Goal: Task Accomplishment & Management: Manage account settings

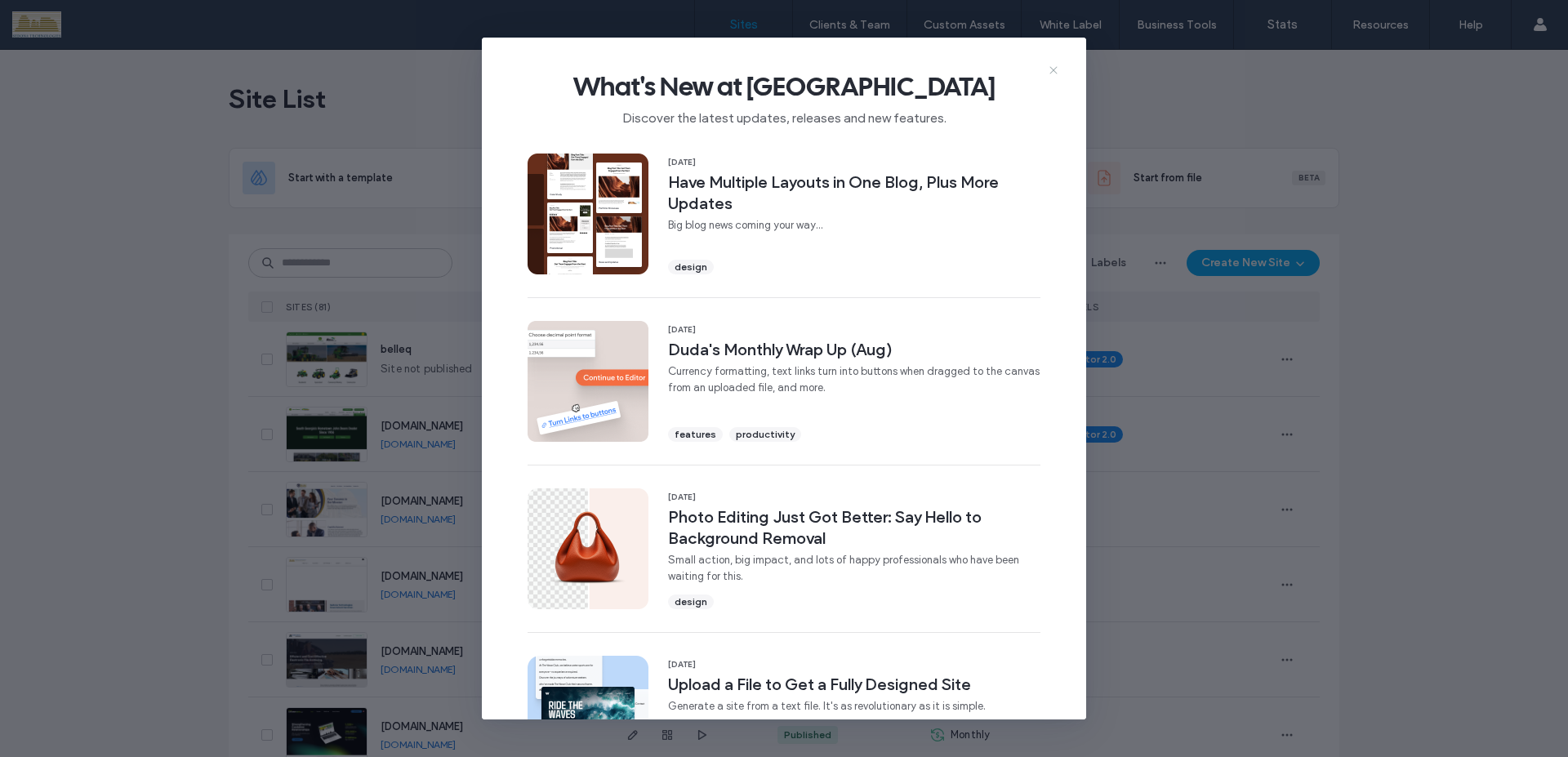
click at [1054, 72] on icon at bounding box center [1053, 69] width 13 height 13
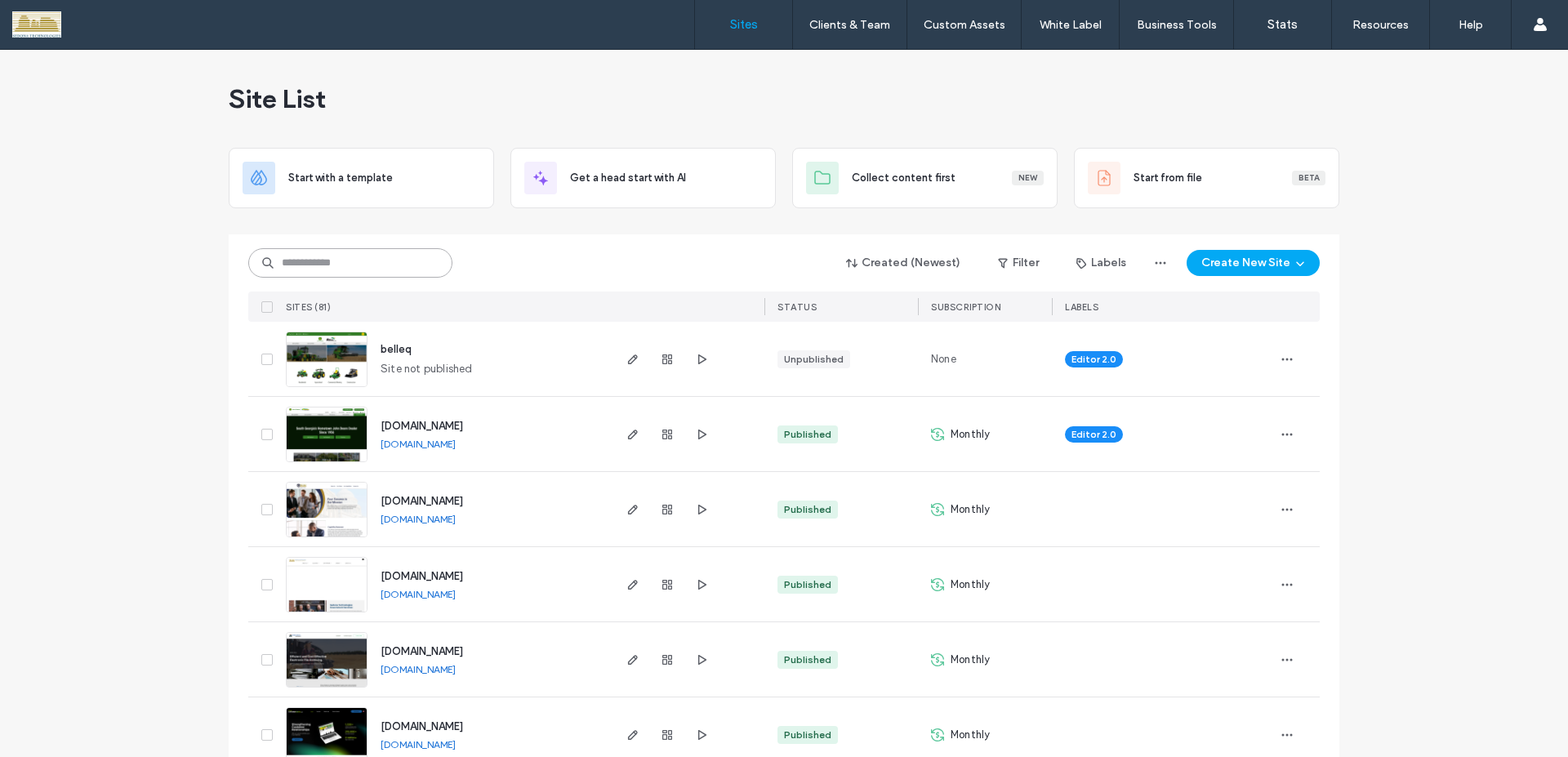
click at [404, 266] on input at bounding box center [350, 263] width 204 height 30
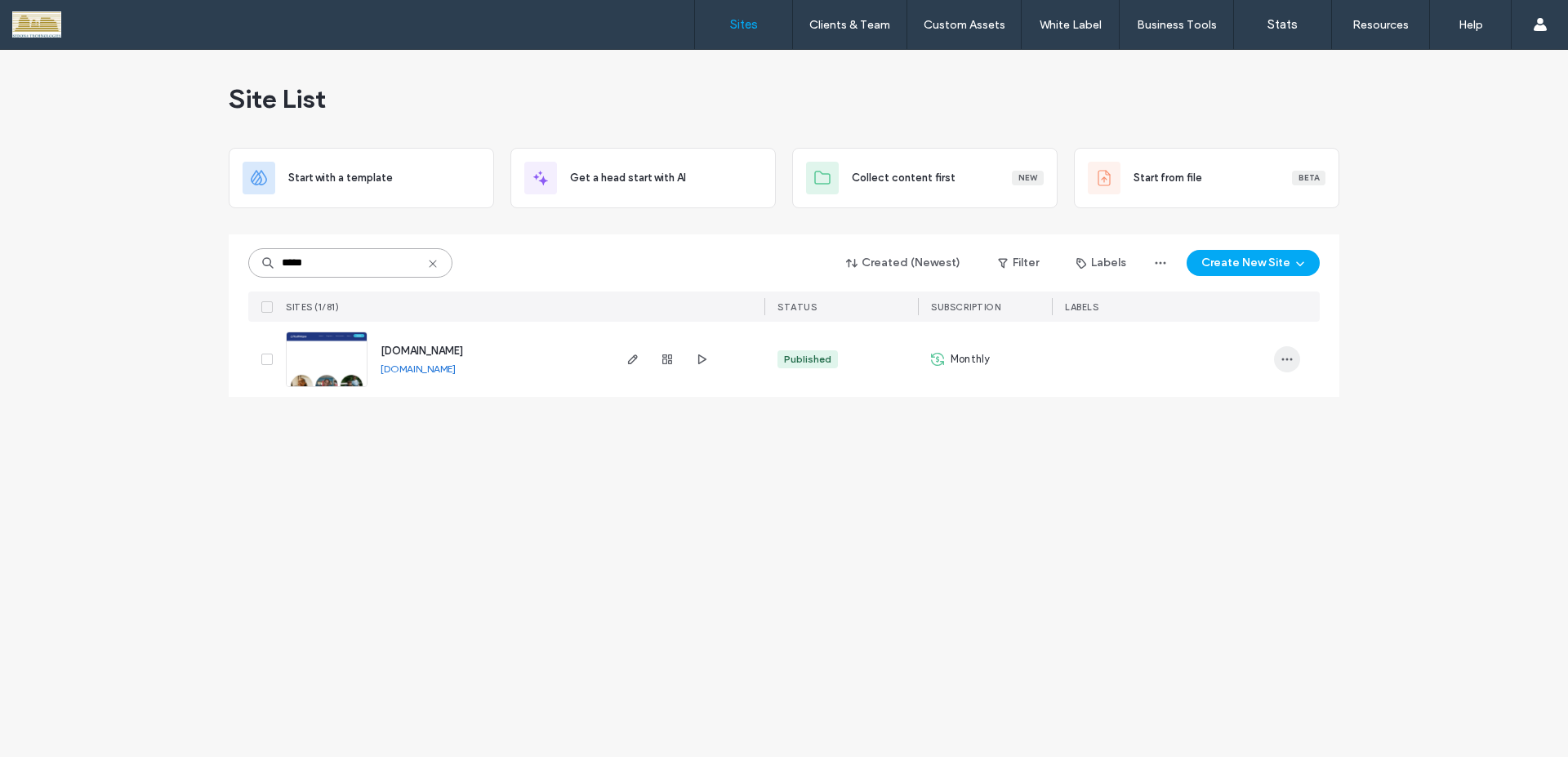
type input "*****"
click at [1292, 354] on icon "button" at bounding box center [1286, 359] width 13 height 13
click at [1219, 497] on span "Site Dashboard" at bounding box center [1223, 495] width 76 height 17
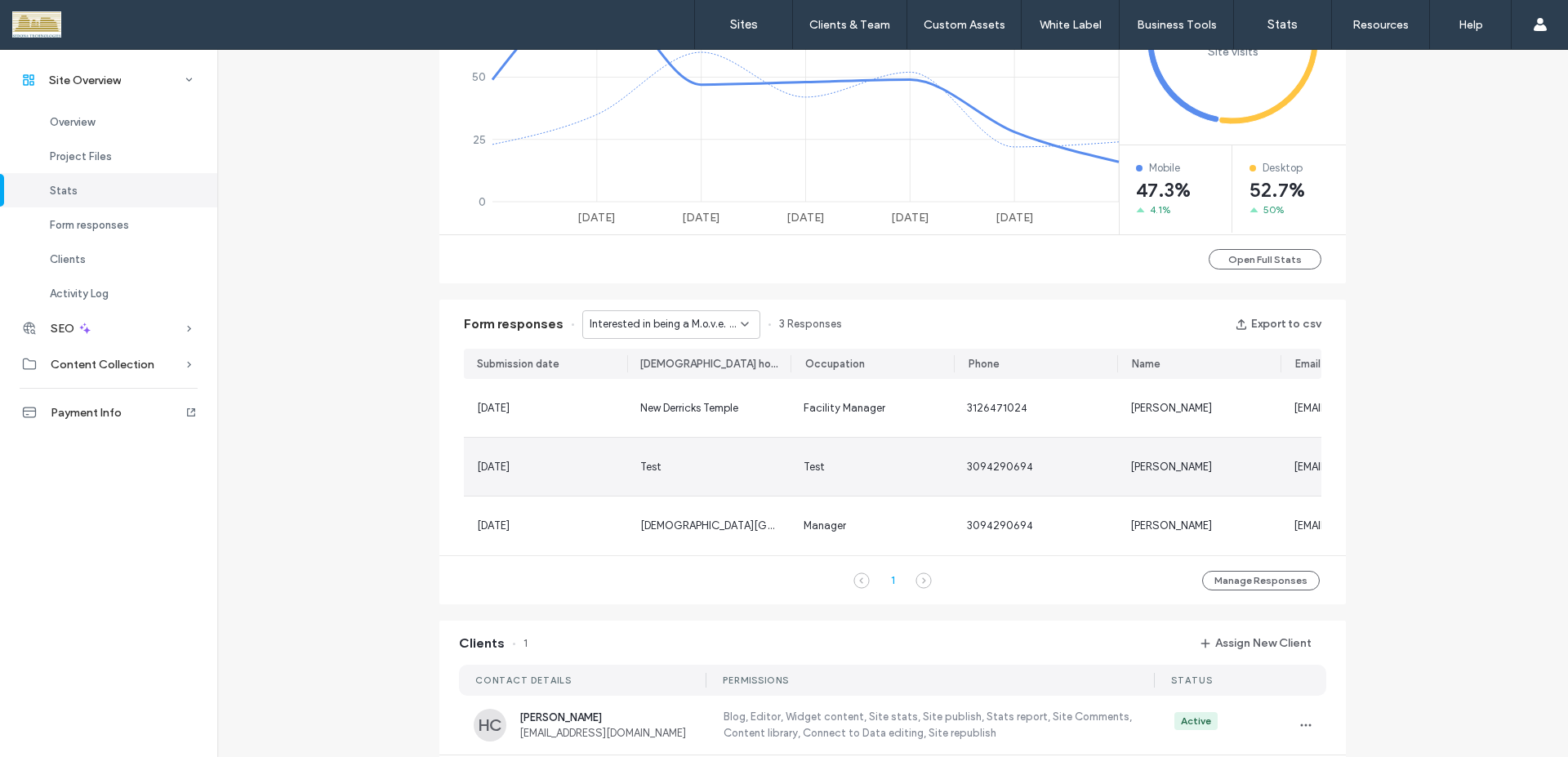
scroll to position [1029, 0]
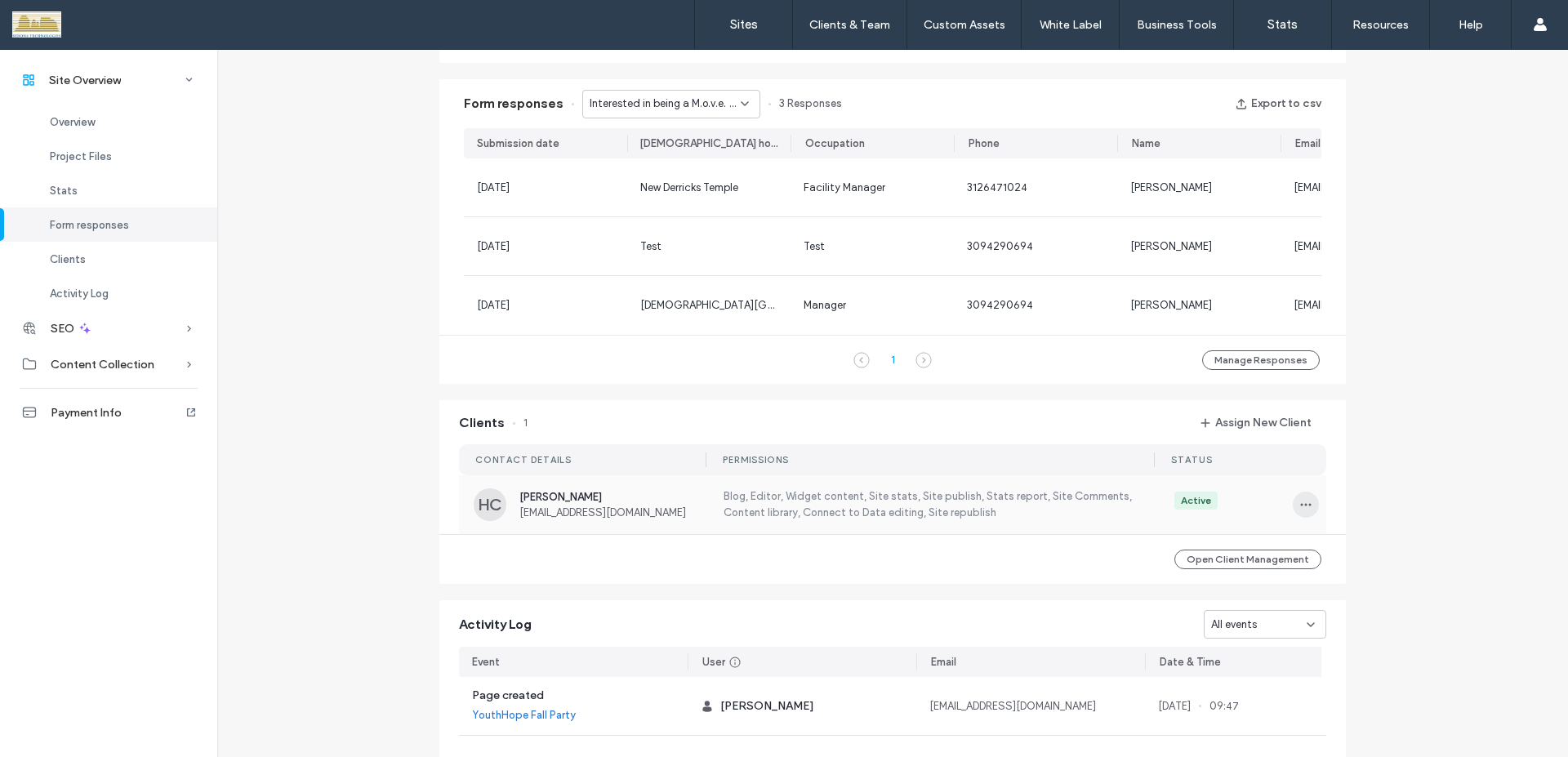
click at [1299, 512] on icon "button" at bounding box center [1305, 504] width 13 height 13
click at [1330, 558] on span "Edit Permissions" at bounding box center [1358, 561] width 77 height 17
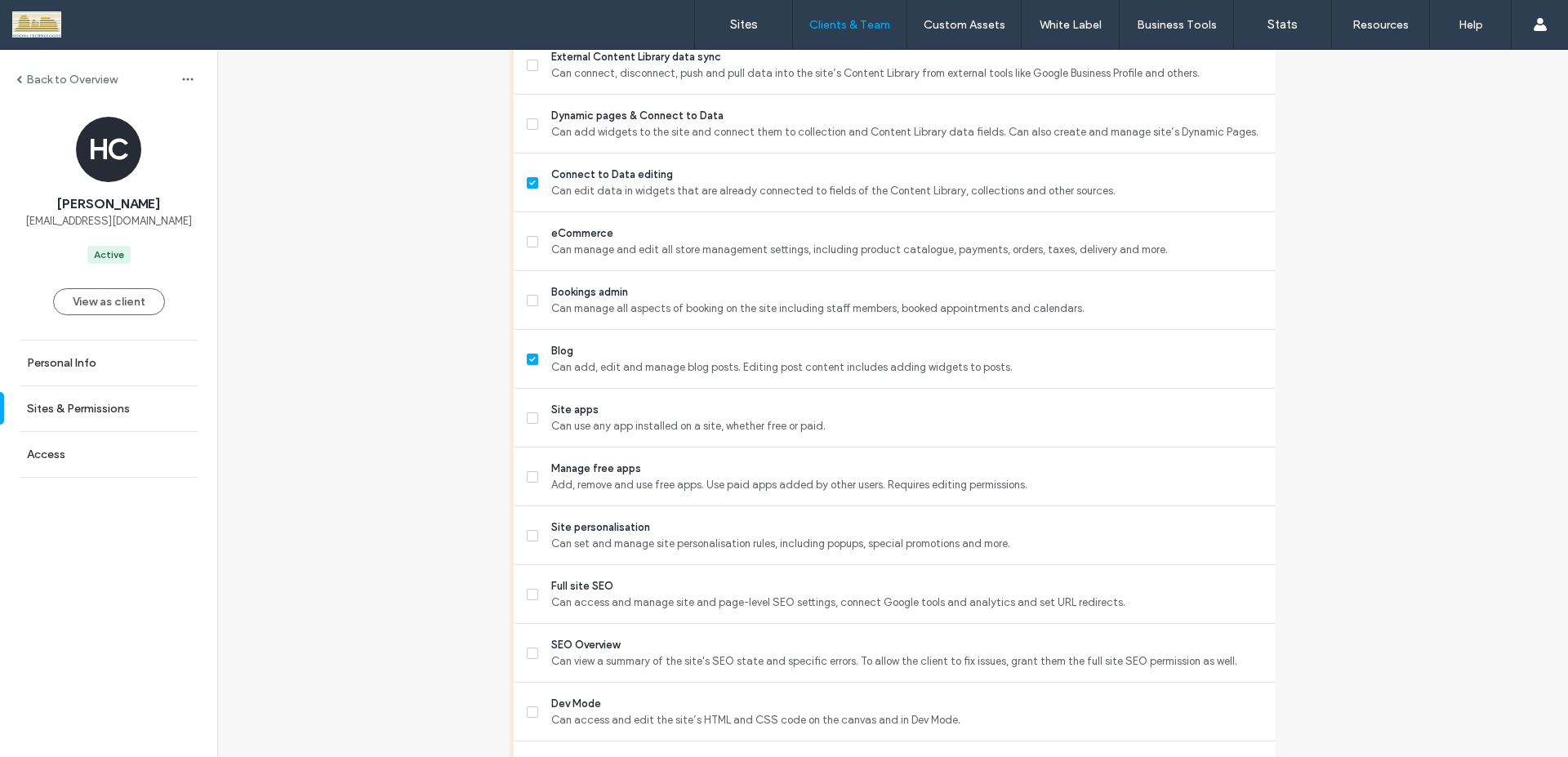
scroll to position [956, 0]
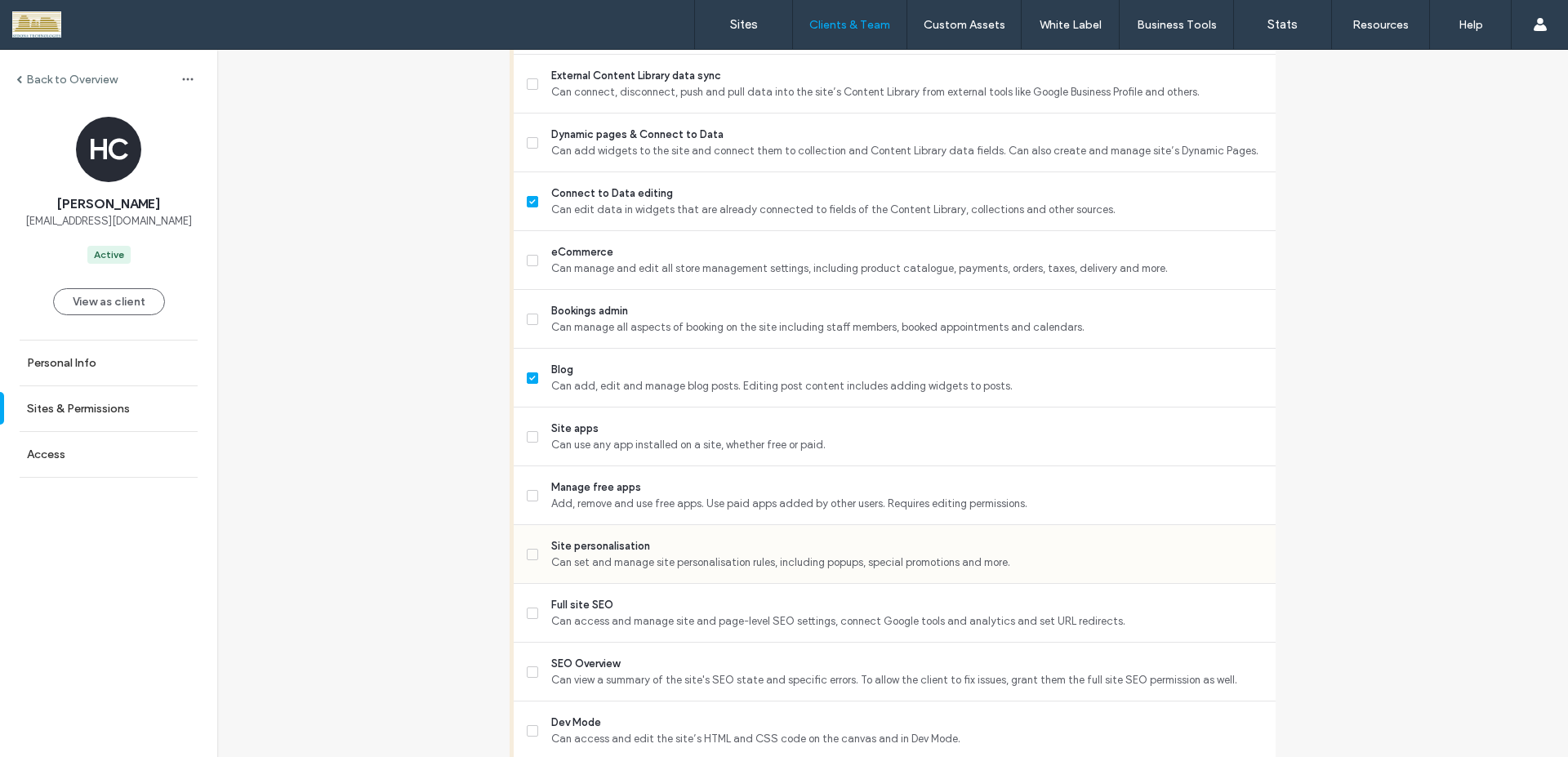
click at [529, 554] on icon at bounding box center [532, 554] width 7 height 5
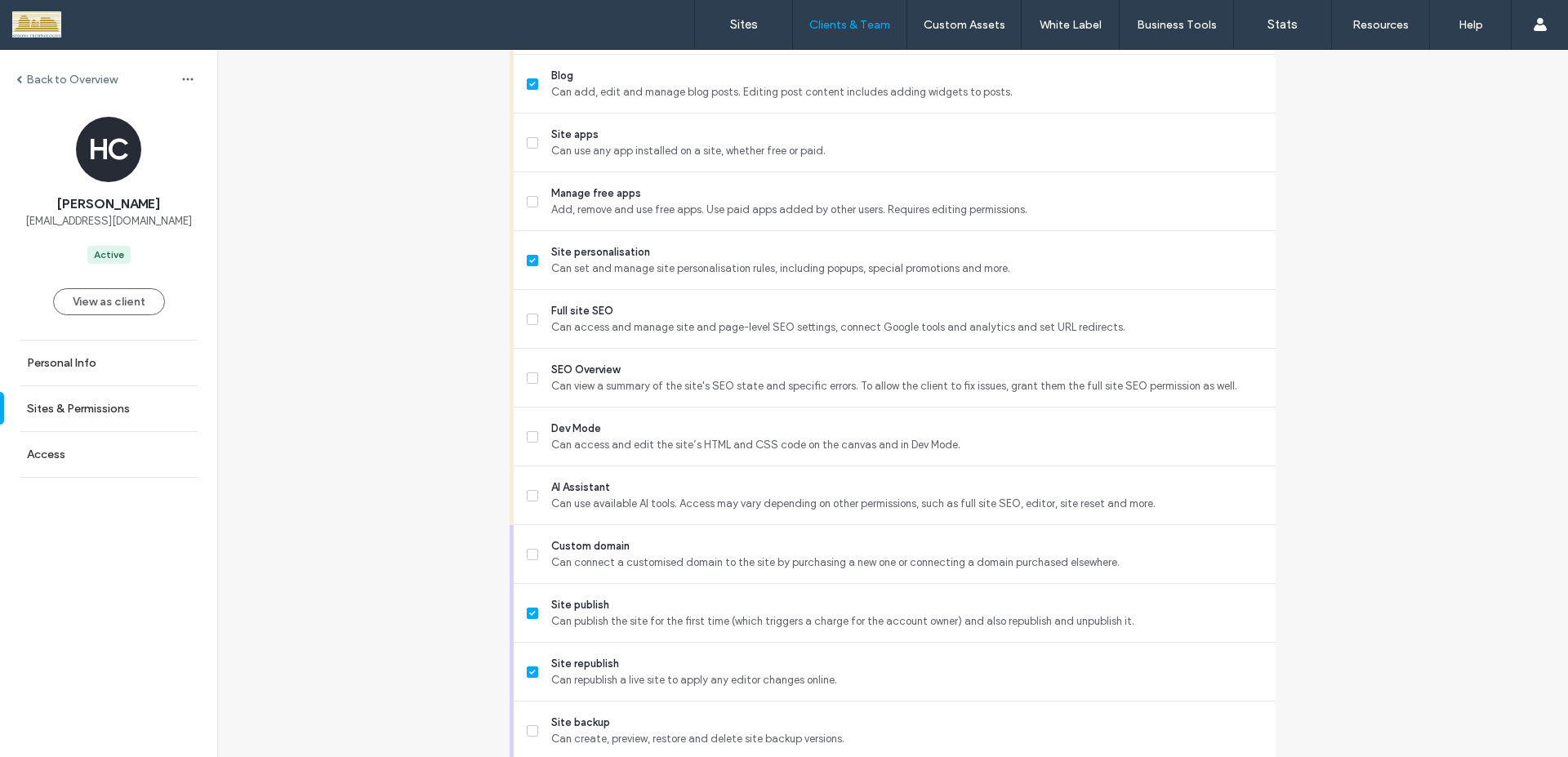
scroll to position [1372, 0]
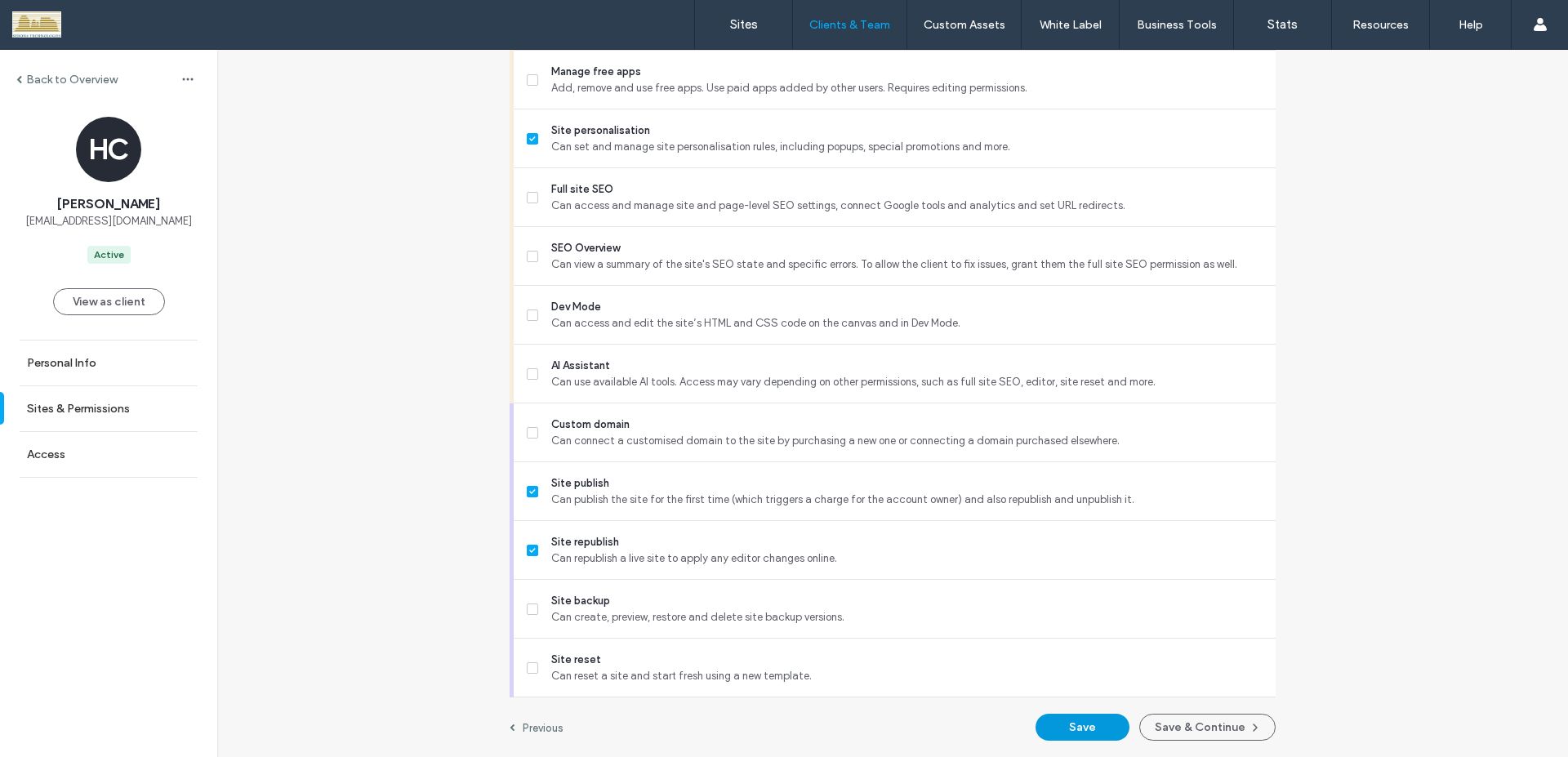
click at [1108, 725] on button "Save" at bounding box center [1082, 726] width 94 height 27
click at [1224, 724] on button "Save & Continue" at bounding box center [1207, 726] width 137 height 27
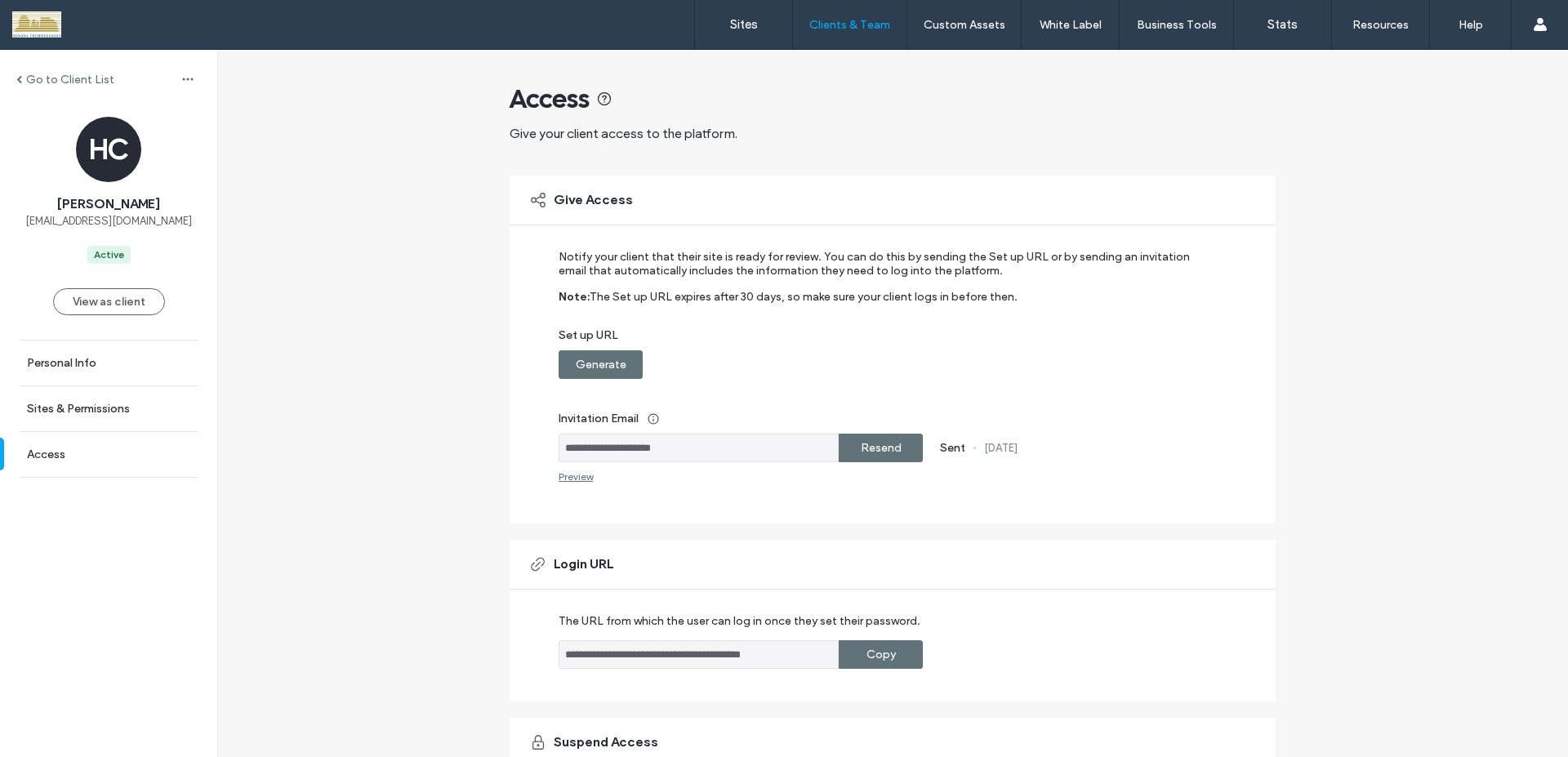
scroll to position [178, 0]
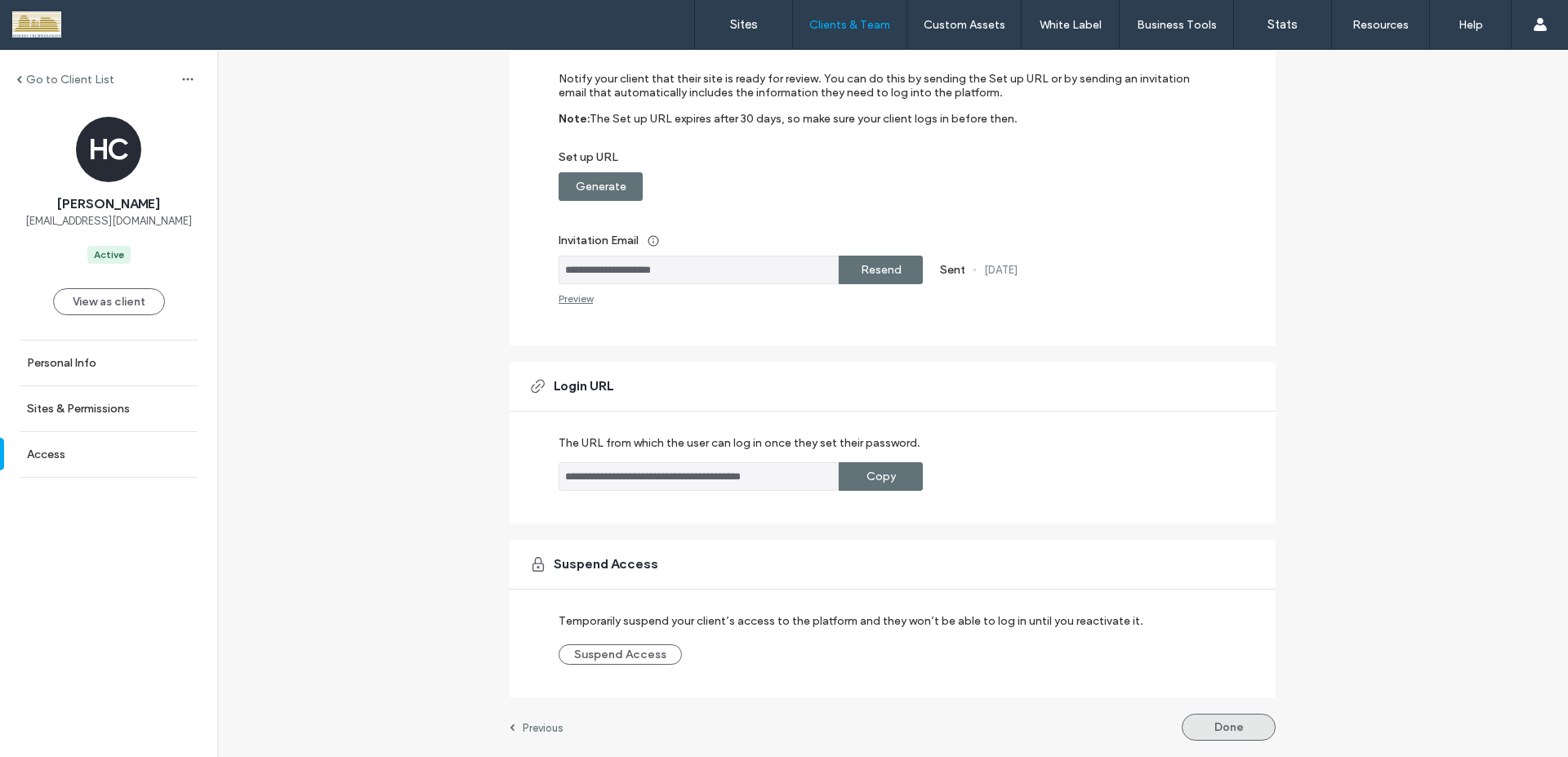
click at [1199, 722] on button "Done" at bounding box center [1228, 726] width 94 height 27
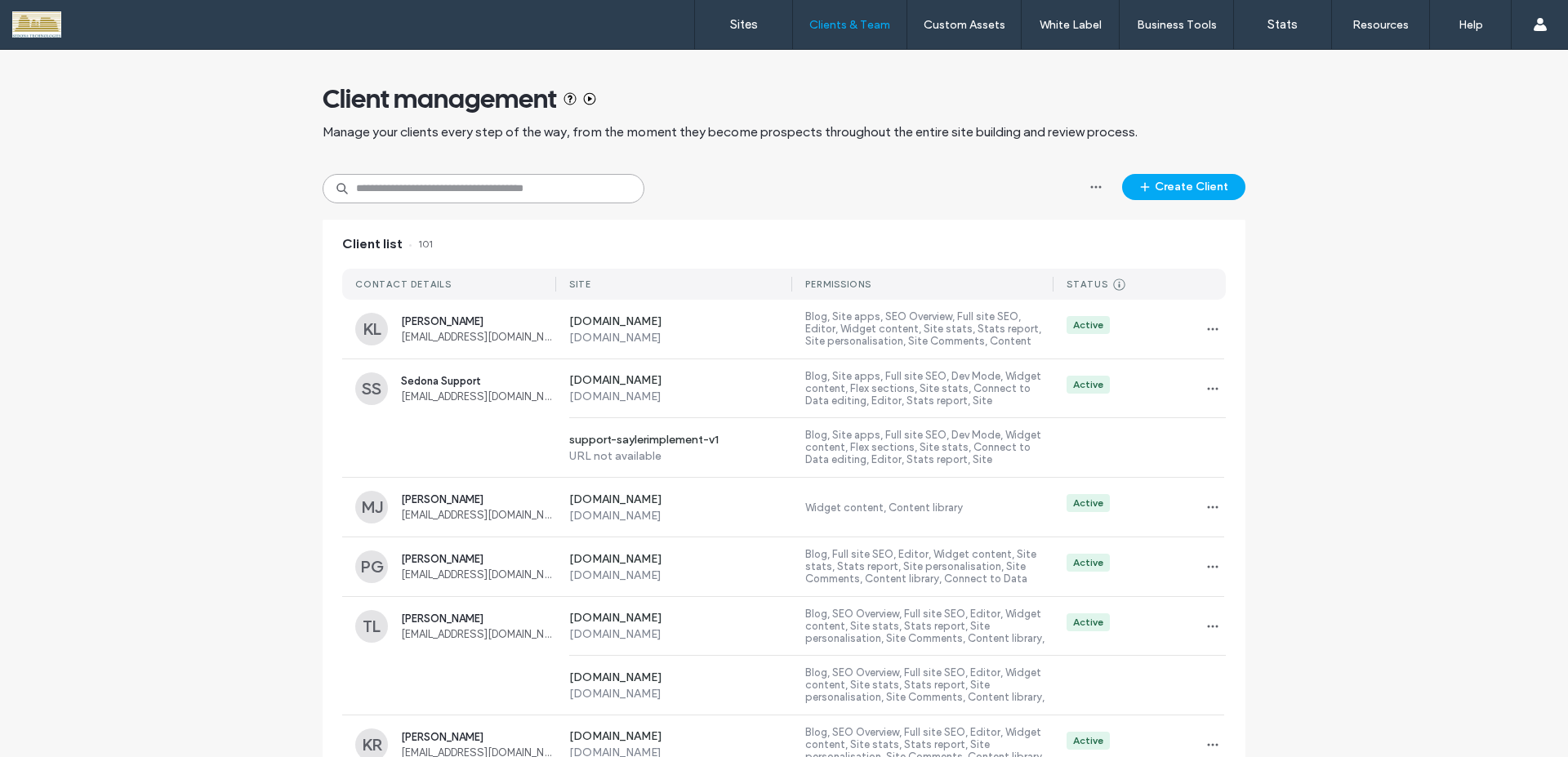
click at [555, 194] on input at bounding box center [483, 189] width 322 height 30
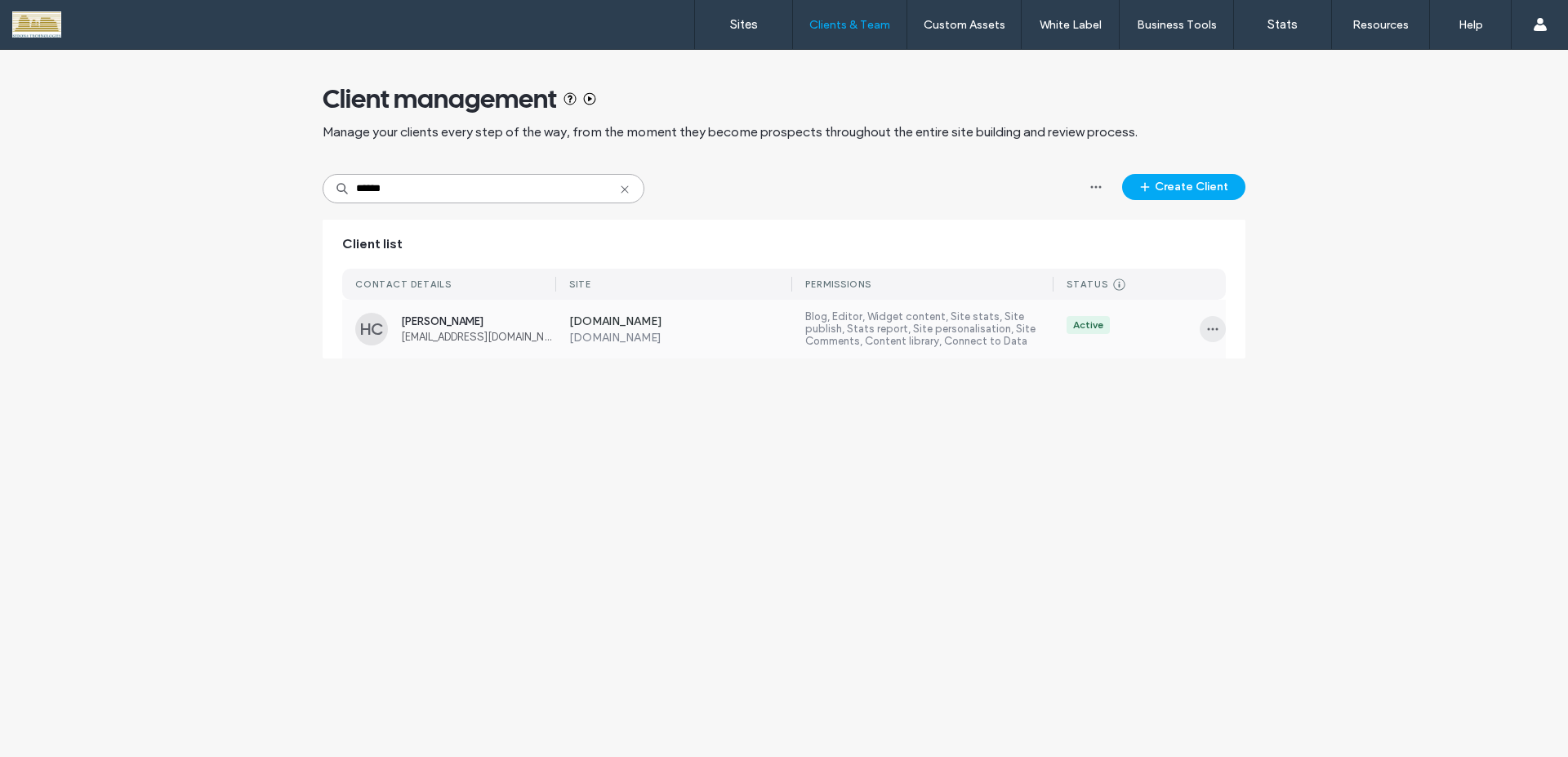
type input "******"
click at [1208, 333] on icon "button" at bounding box center [1212, 329] width 13 height 13
click at [1090, 420] on div "Client management Manage your clients every step of the way, from the moment th…" at bounding box center [784, 403] width 1568 height 708
drag, startPoint x: 446, startPoint y: 199, endPoint x: 372, endPoint y: 193, distance: 74.2
click at [445, 199] on input "******" at bounding box center [483, 189] width 322 height 30
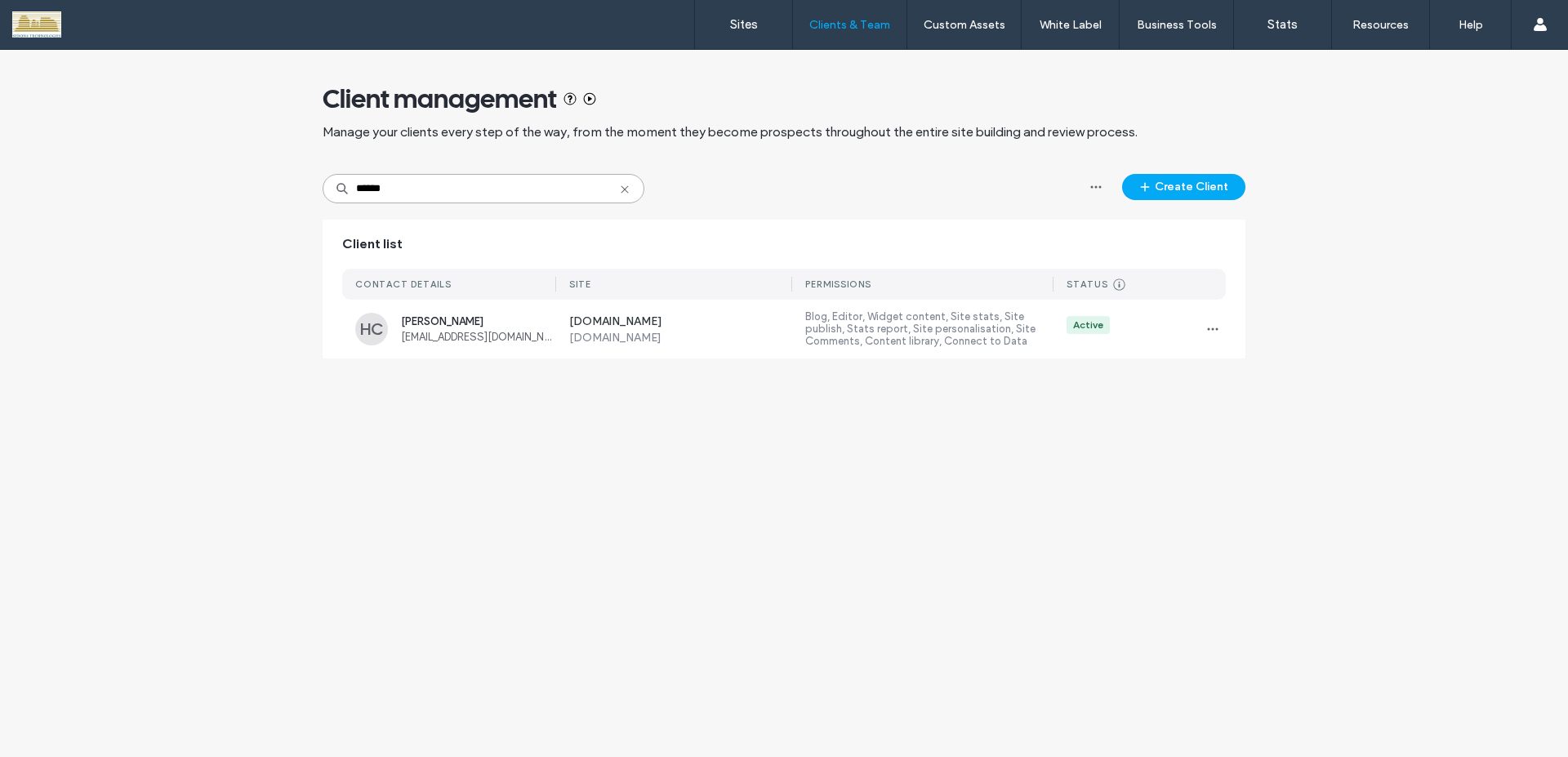
click at [350, 189] on input "******" at bounding box center [483, 189] width 322 height 30
click at [755, 31] on label "Sites" at bounding box center [744, 24] width 28 height 15
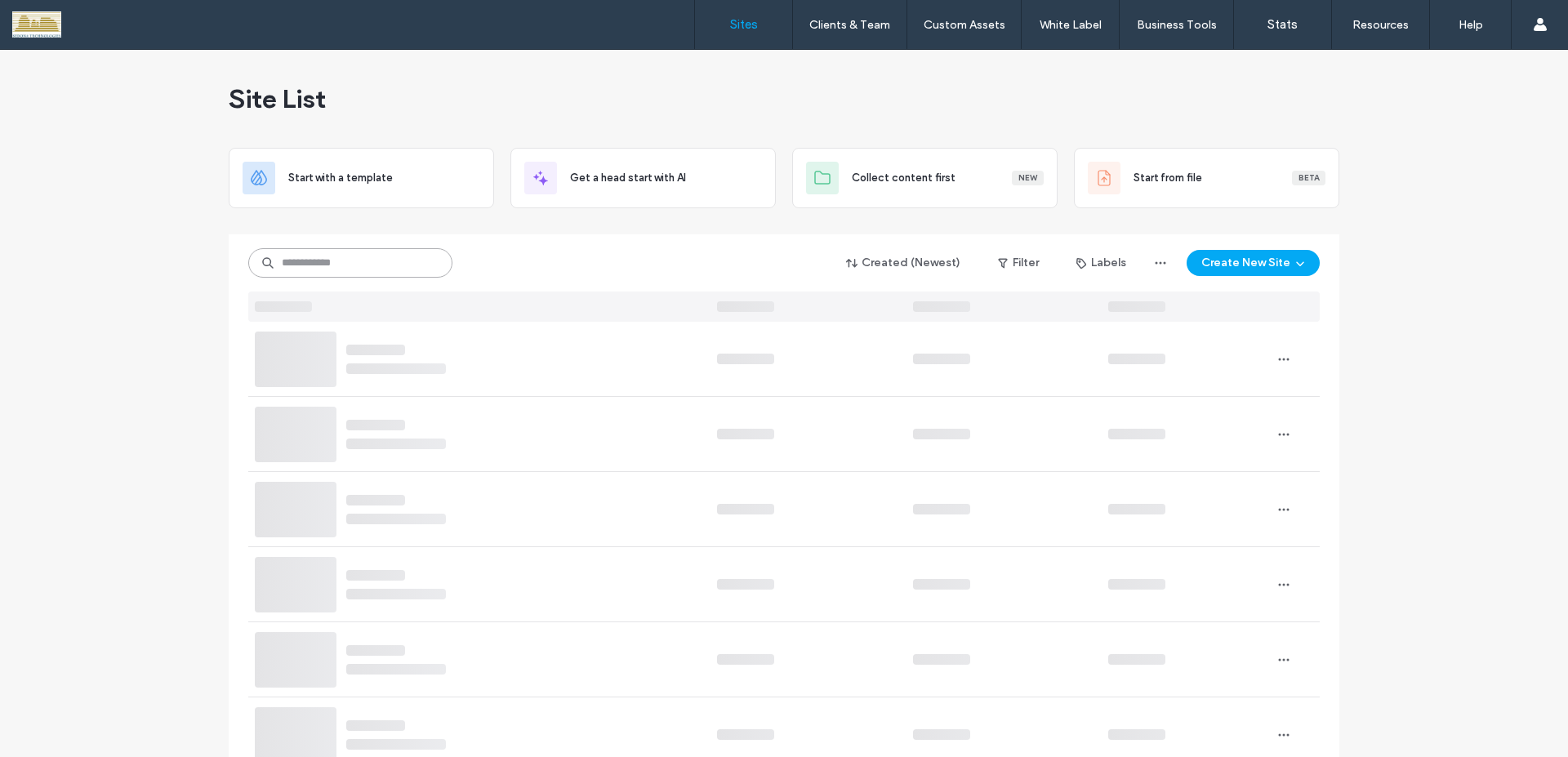
click at [422, 259] on input at bounding box center [350, 263] width 204 height 30
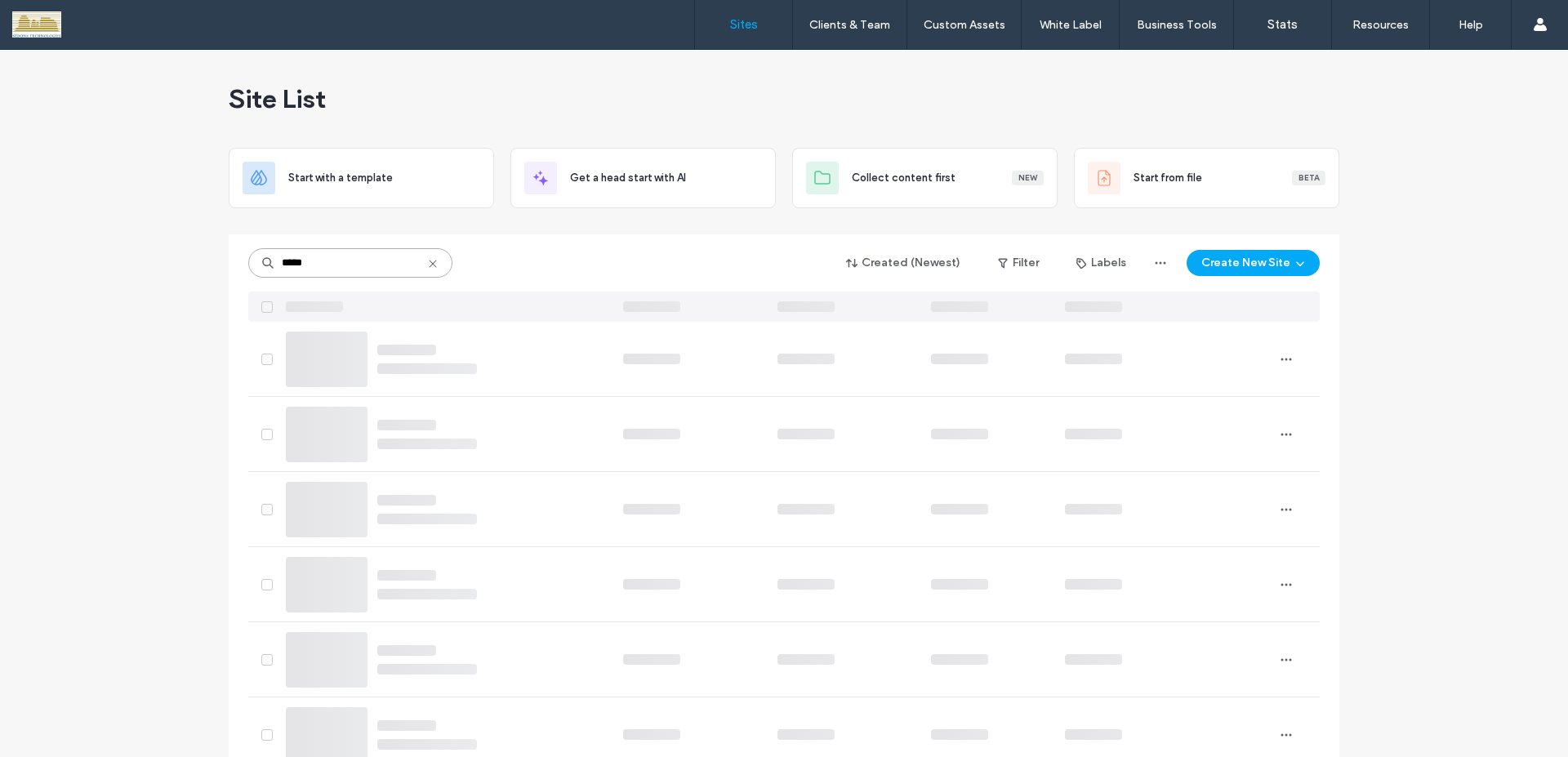
type input "*****"
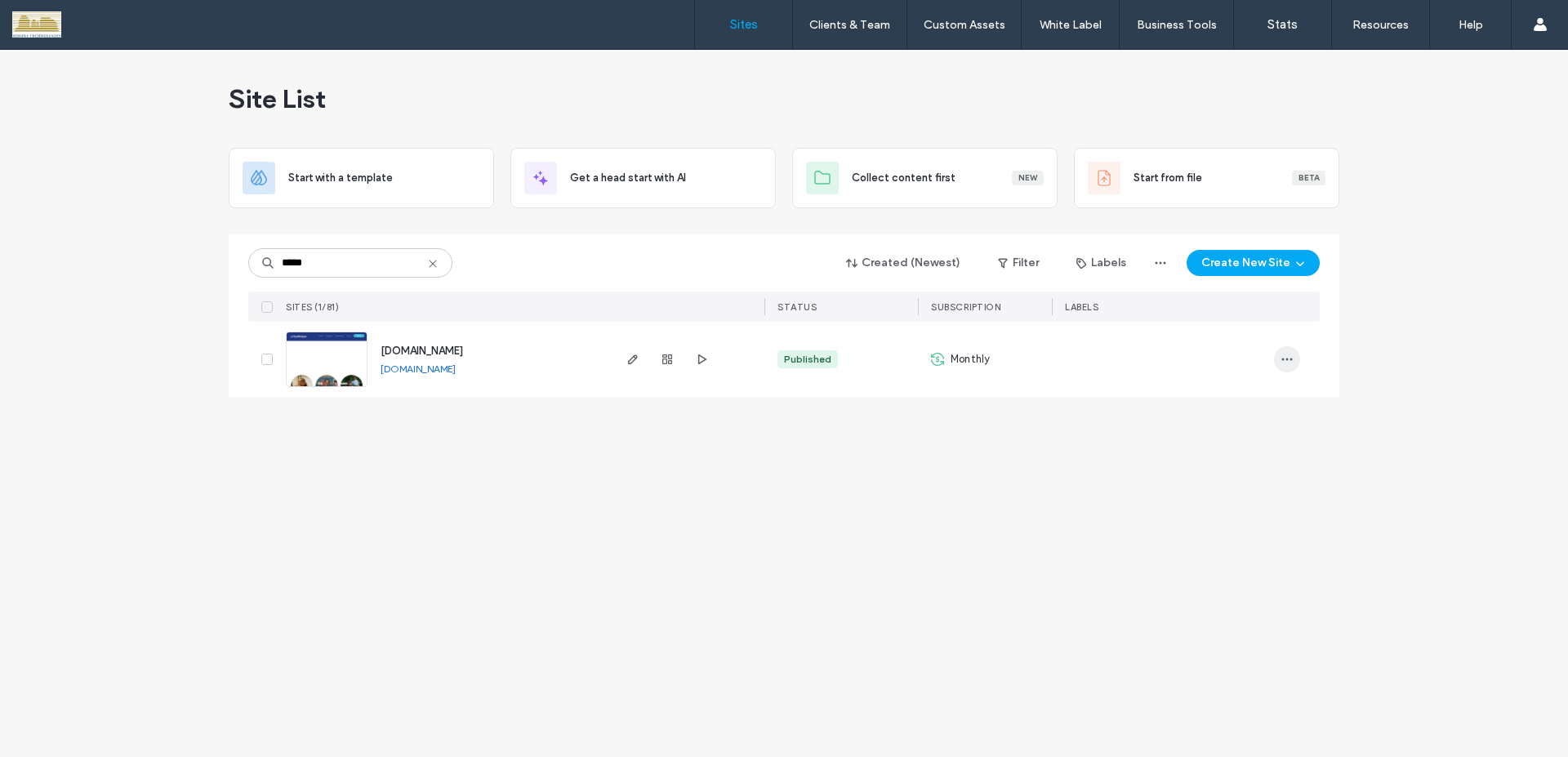
click at [1281, 360] on icon "button" at bounding box center [1286, 359] width 13 height 13
click at [1217, 490] on span "Site Dashboard" at bounding box center [1223, 495] width 76 height 17
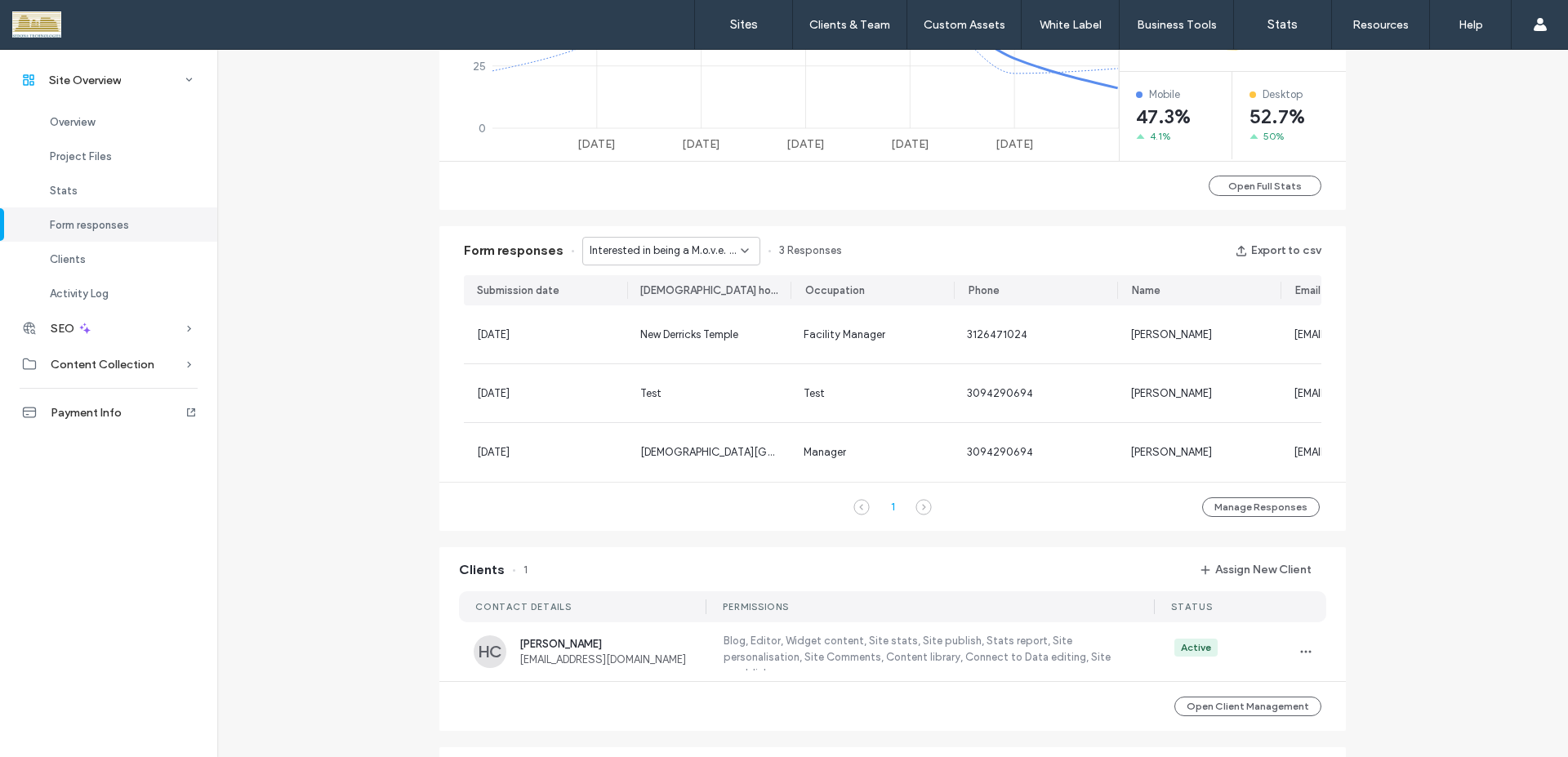
scroll to position [1029, 0]
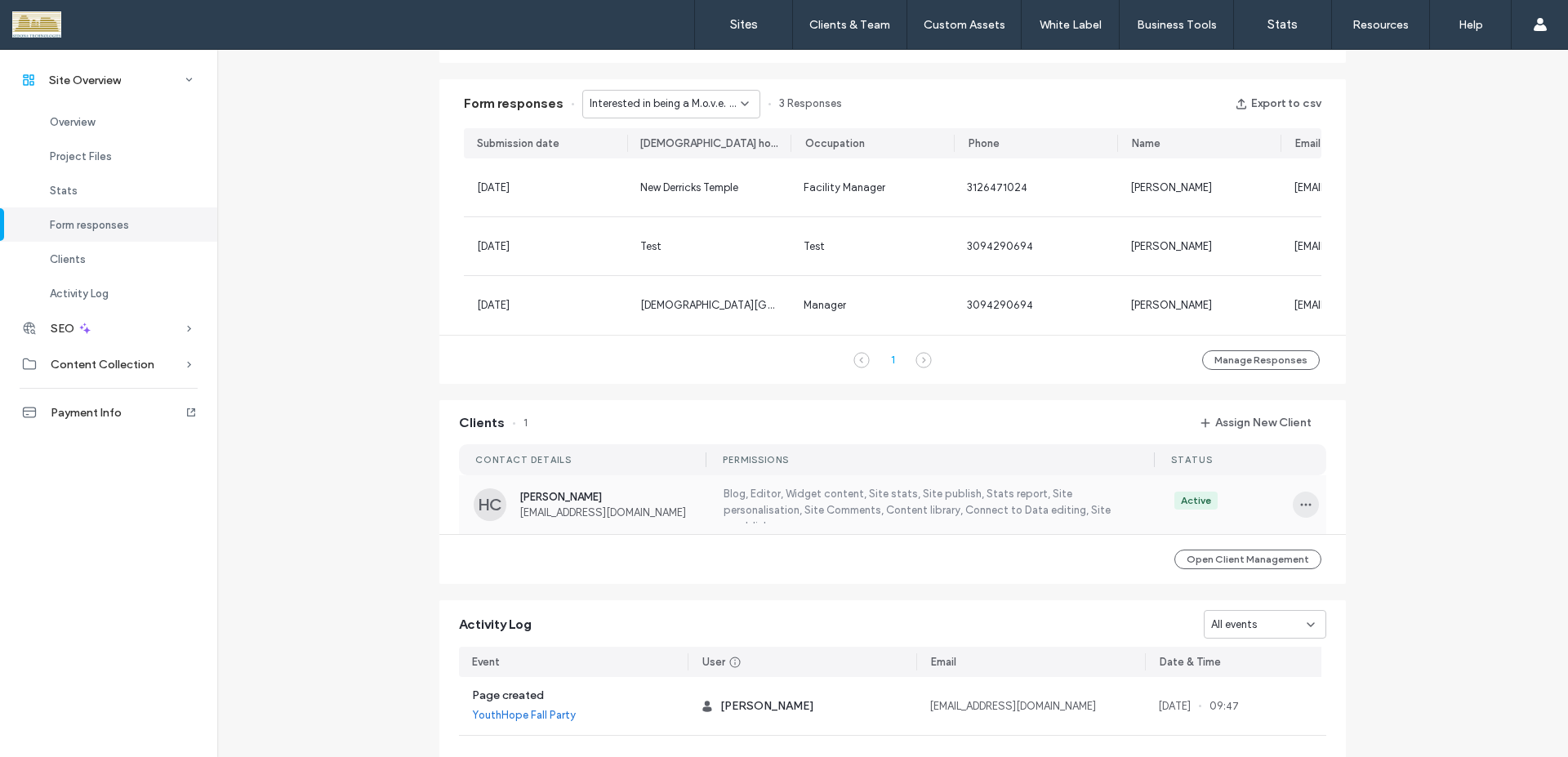
click at [1300, 512] on icon "button" at bounding box center [1305, 504] width 13 height 13
click at [1356, 625] on span "View as client" at bounding box center [1352, 623] width 66 height 17
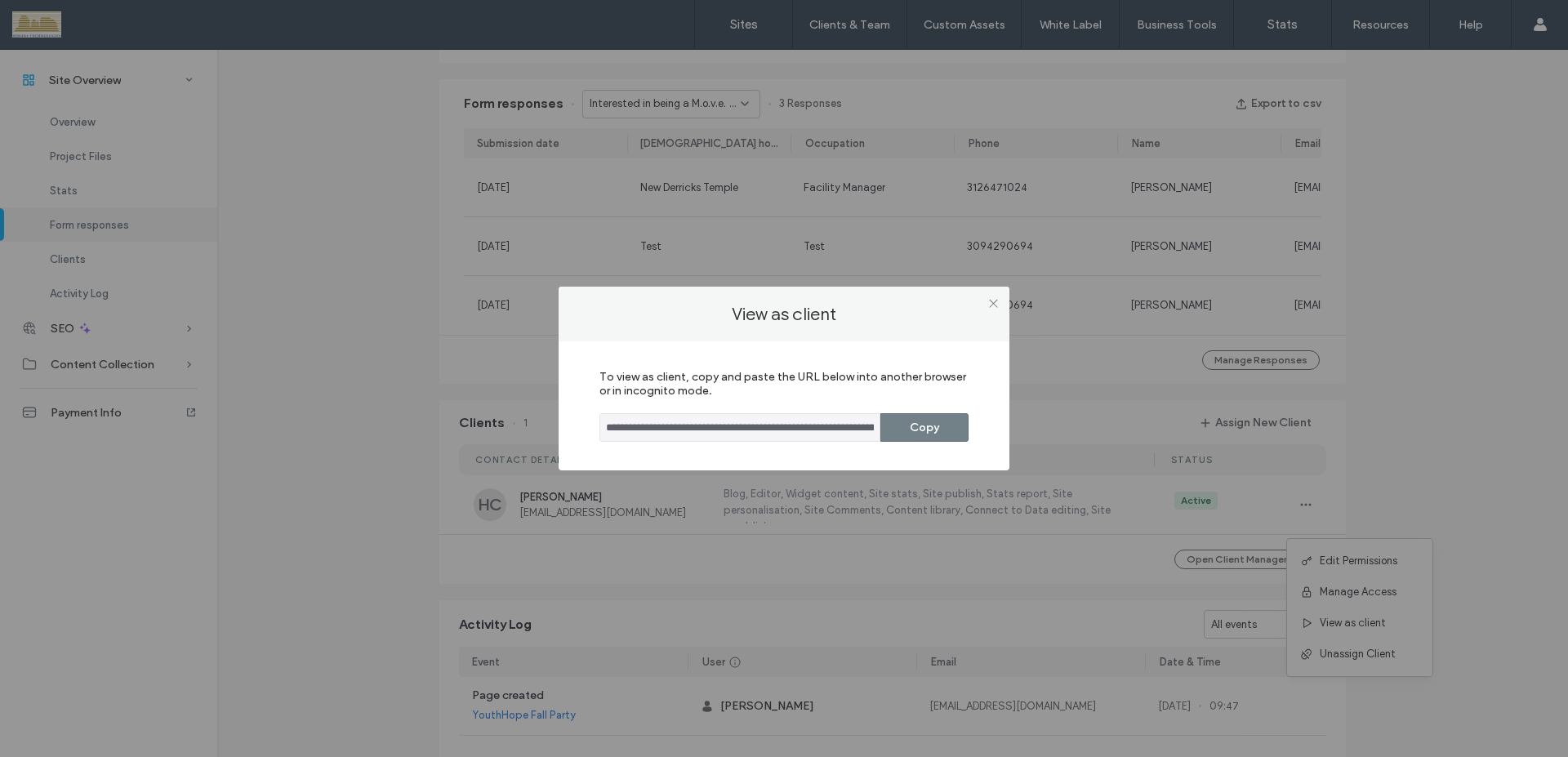
click at [900, 433] on button "Copy" at bounding box center [924, 427] width 88 height 29
click at [991, 303] on icon at bounding box center [993, 303] width 12 height 12
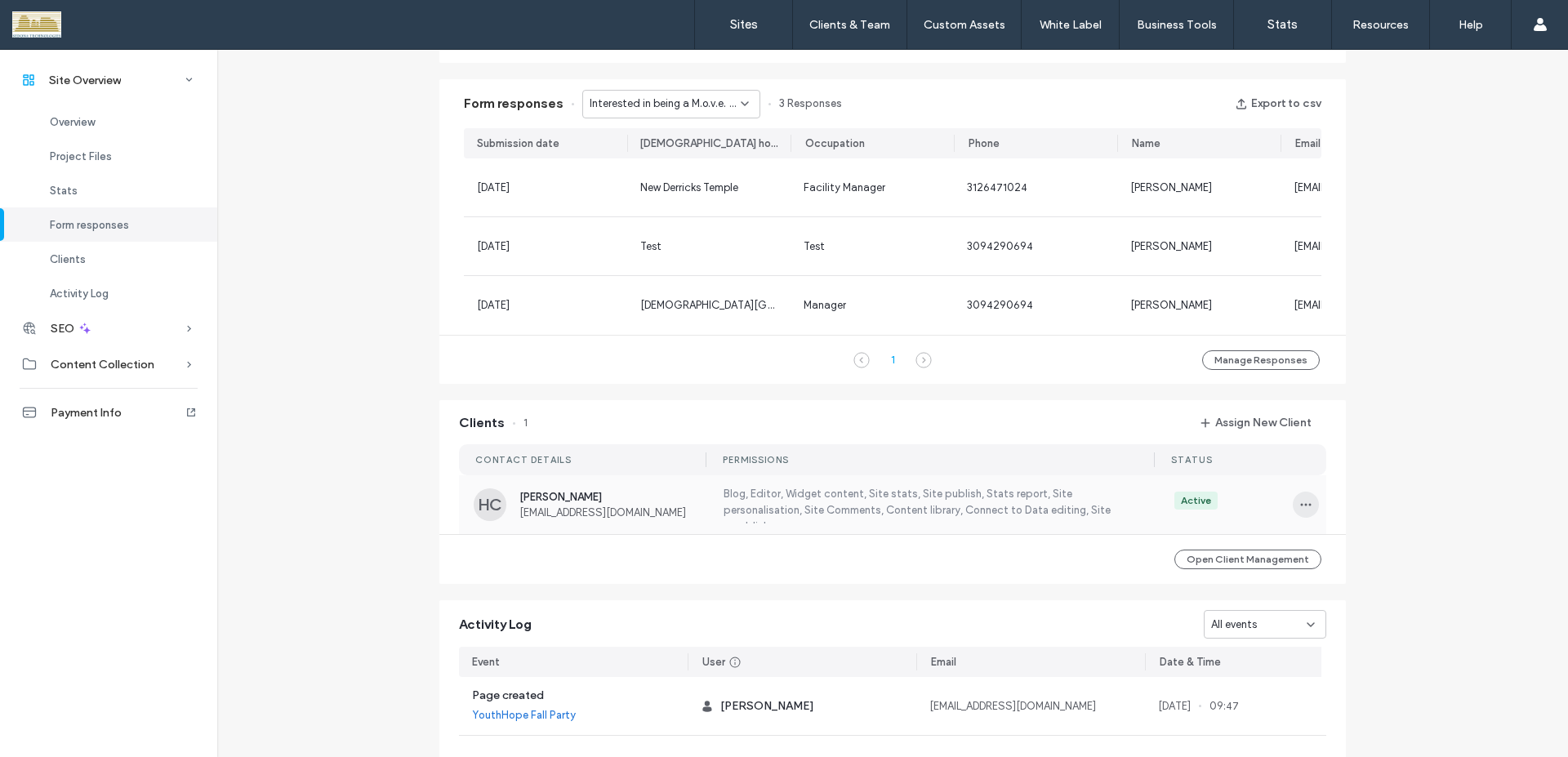
click at [1311, 518] on span "button" at bounding box center [1306, 505] width 26 height 26
click at [1332, 557] on span "Edit Permissions" at bounding box center [1358, 561] width 77 height 17
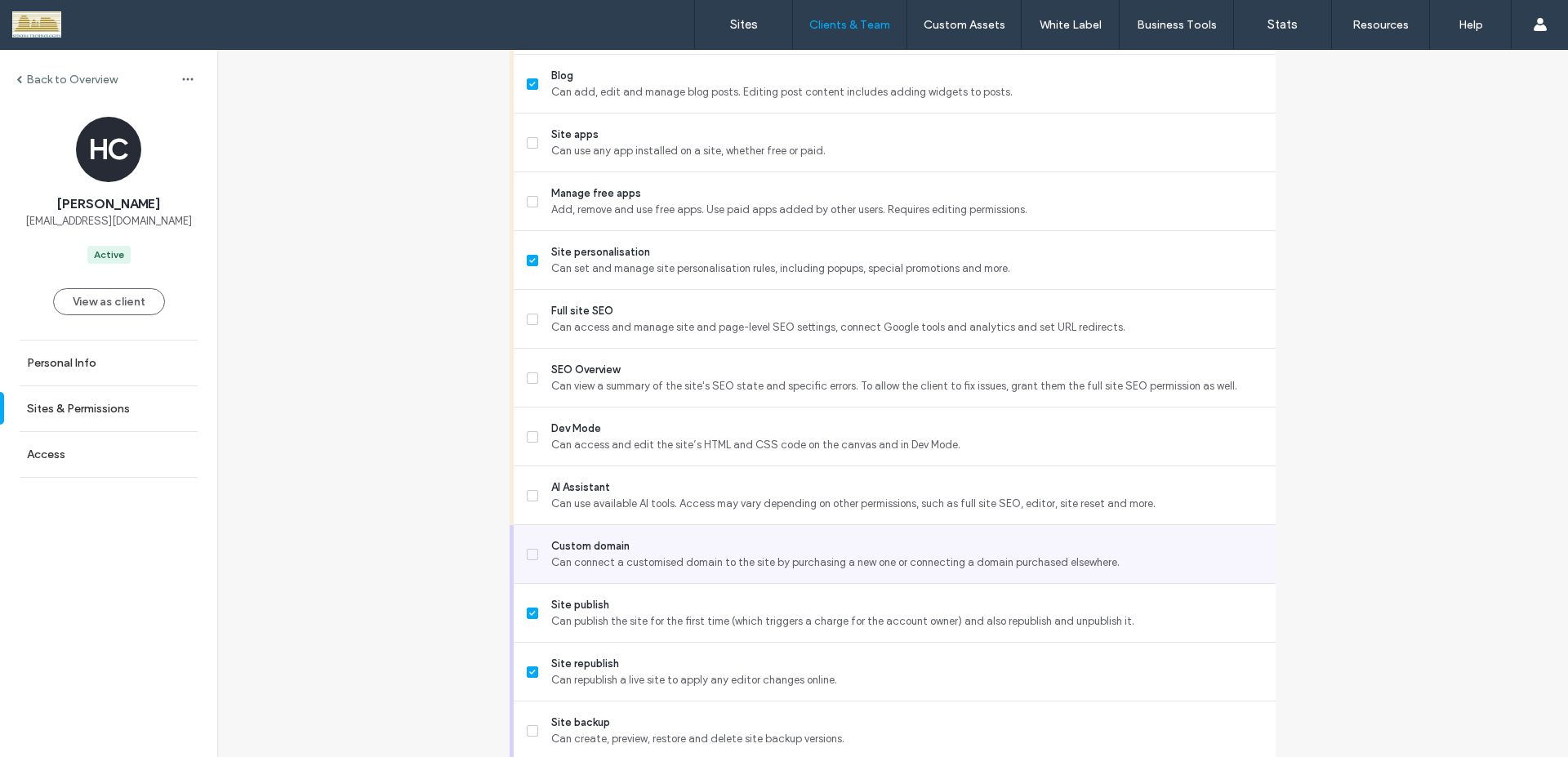
scroll to position [1372, 0]
